Goal: Information Seeking & Learning: Find specific page/section

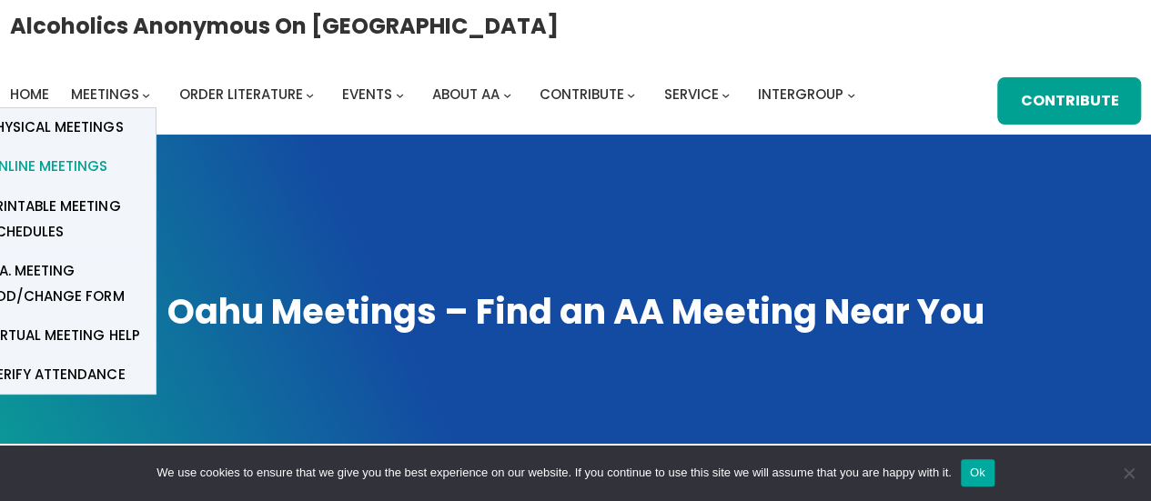
click at [85, 166] on span "Online Meetings" at bounding box center [47, 166] width 120 height 25
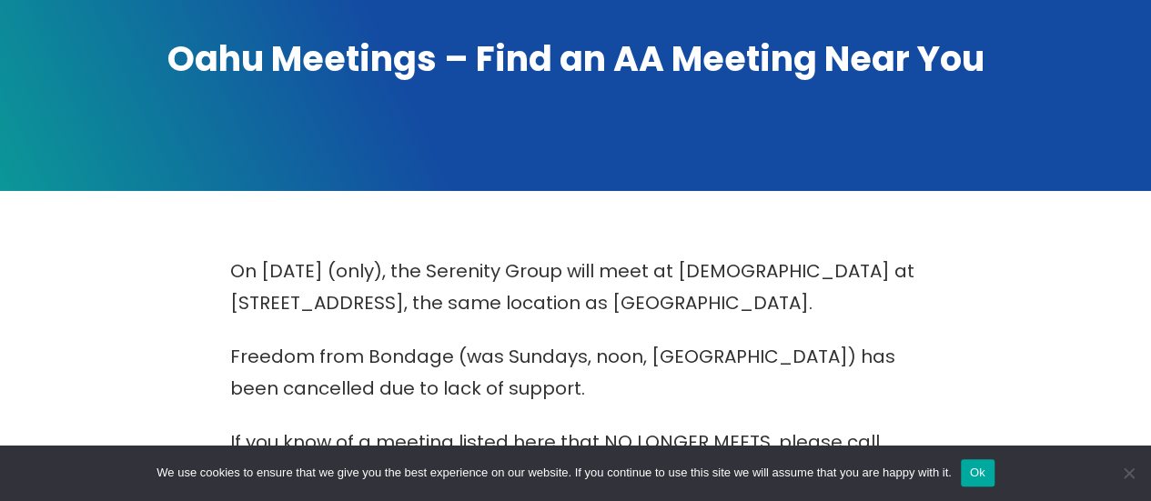
scroll to position [256, 0]
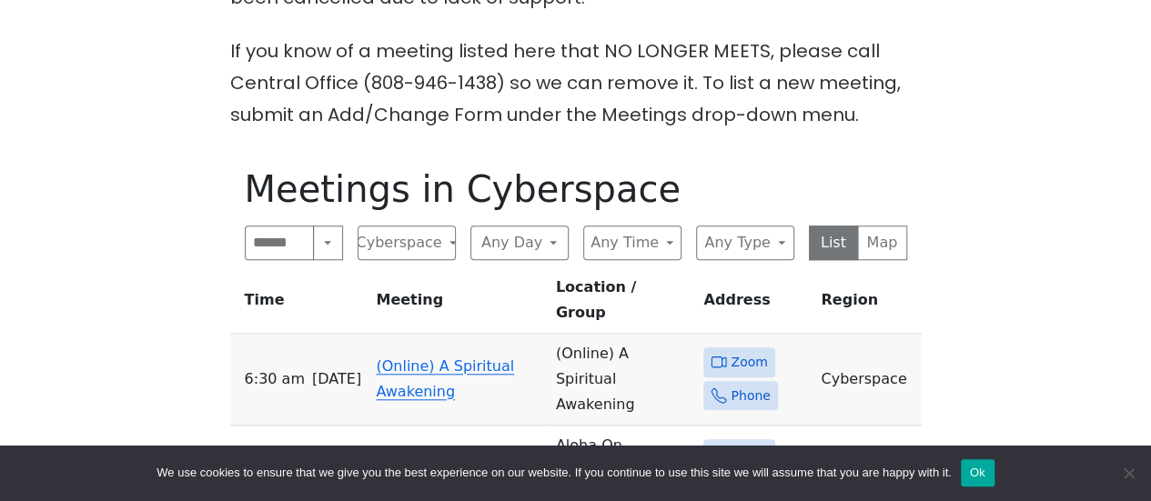
scroll to position [666, 0]
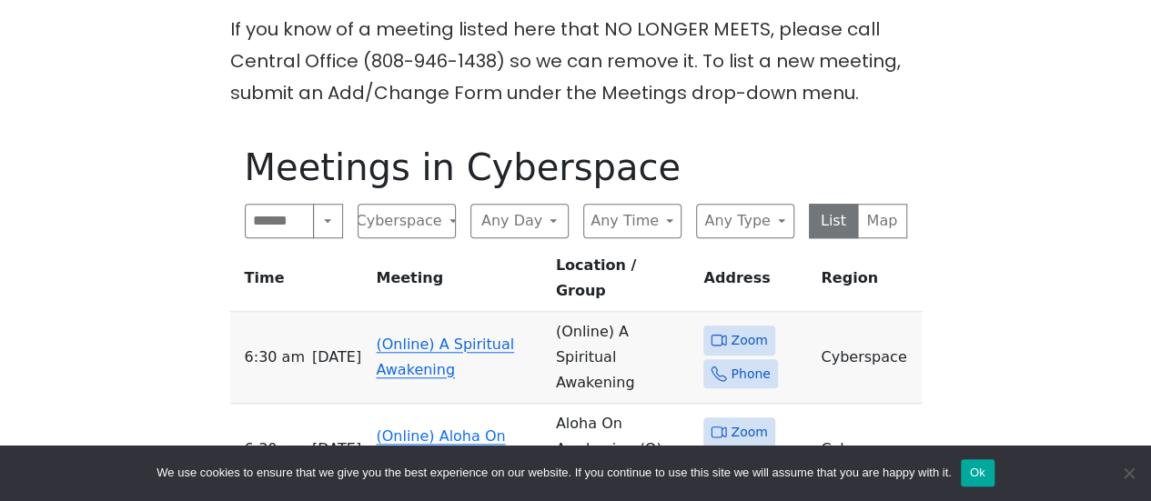
click at [446, 336] on link "(Online) A Spiritual Awakening" at bounding box center [445, 357] width 138 height 43
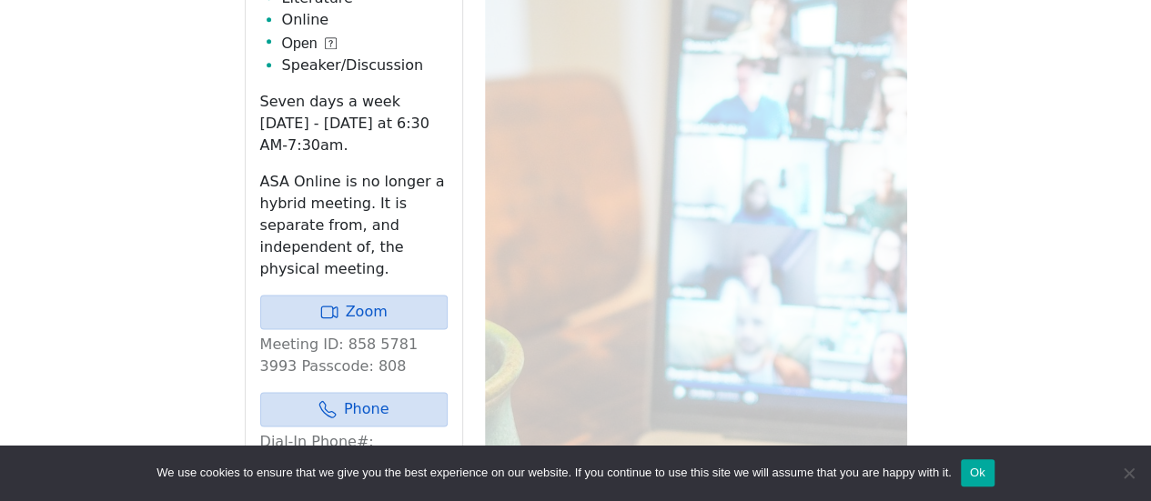
scroll to position [1115, 0]
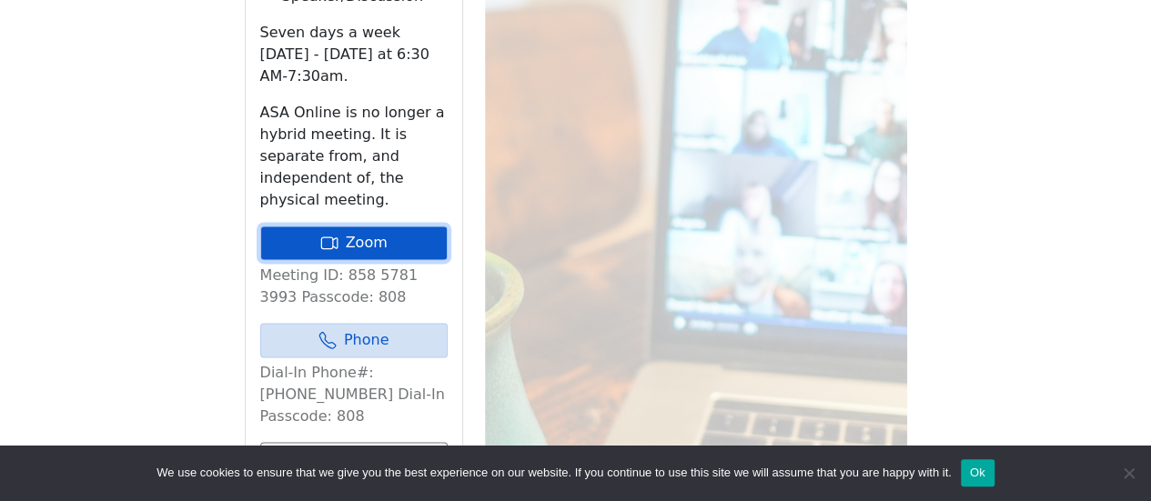
click at [380, 226] on link "Zoom" at bounding box center [353, 243] width 187 height 35
